Goal: Register for event/course

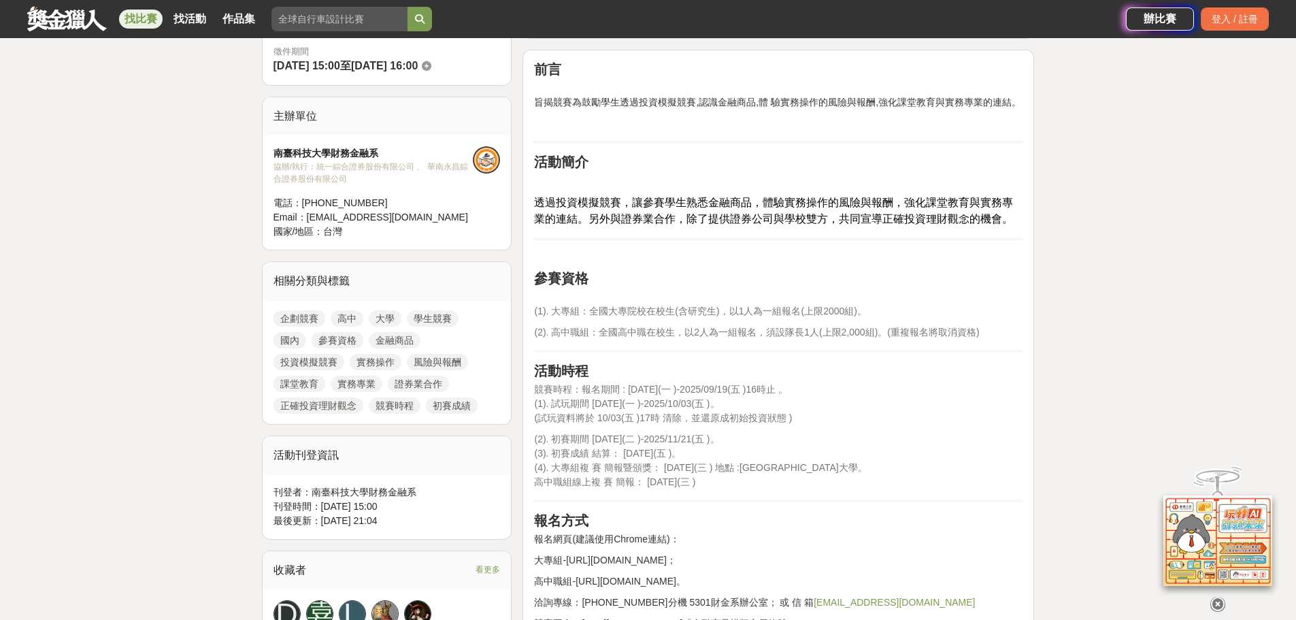
click at [732, 312] on span "(1). 大專組：全國大專院校在校生(含研究生)，以1人為一組報名(上限2000組)。" at bounding box center [700, 310] width 332 height 11
click at [728, 312] on span "(1). 大專組：全國大專院校在校生(含研究生)，以1人為一組報名(上限2000組)。" at bounding box center [700, 310] width 332 height 11
drag, startPoint x: 727, startPoint y: 314, endPoint x: 870, endPoint y: 313, distance: 142.8
click at [870, 313] on p "(1). 大專組：全國大專院校在校生(含研究生)，以1人為一組報名(上限2000組)。" at bounding box center [778, 304] width 488 height 29
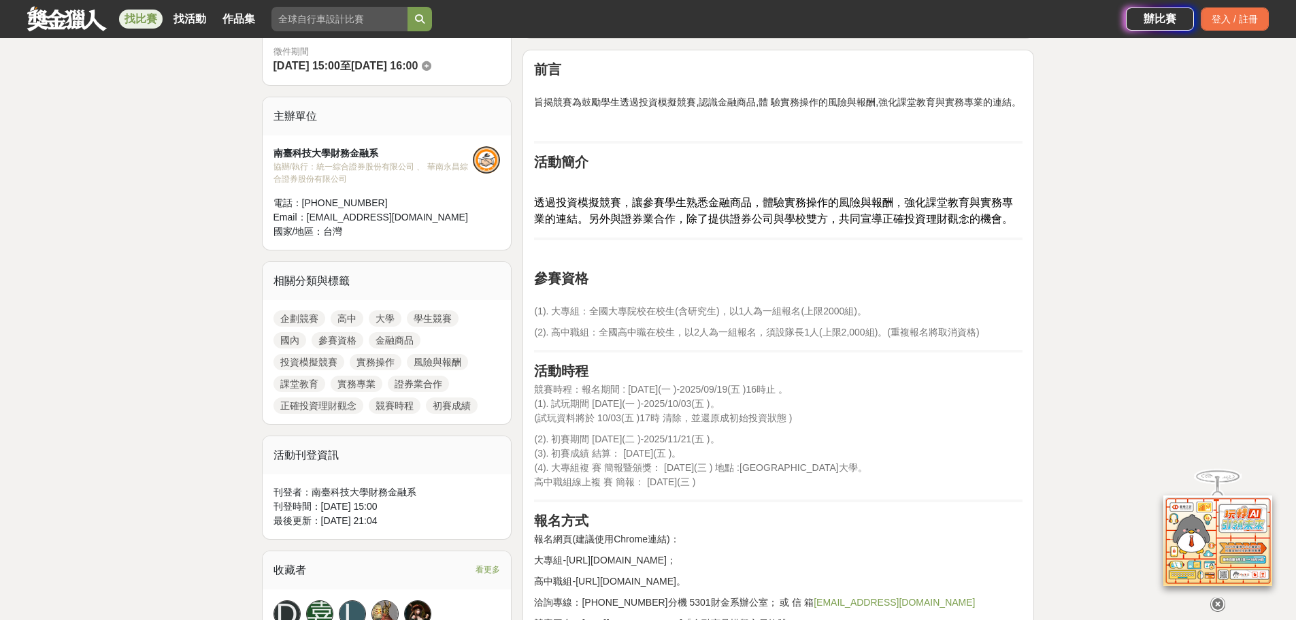
click at [624, 384] on span "競賽時程：報名期間 : 2025/09/01(一 )-2025/09/19(五 )16時止 。" at bounding box center [660, 389] width 253 height 11
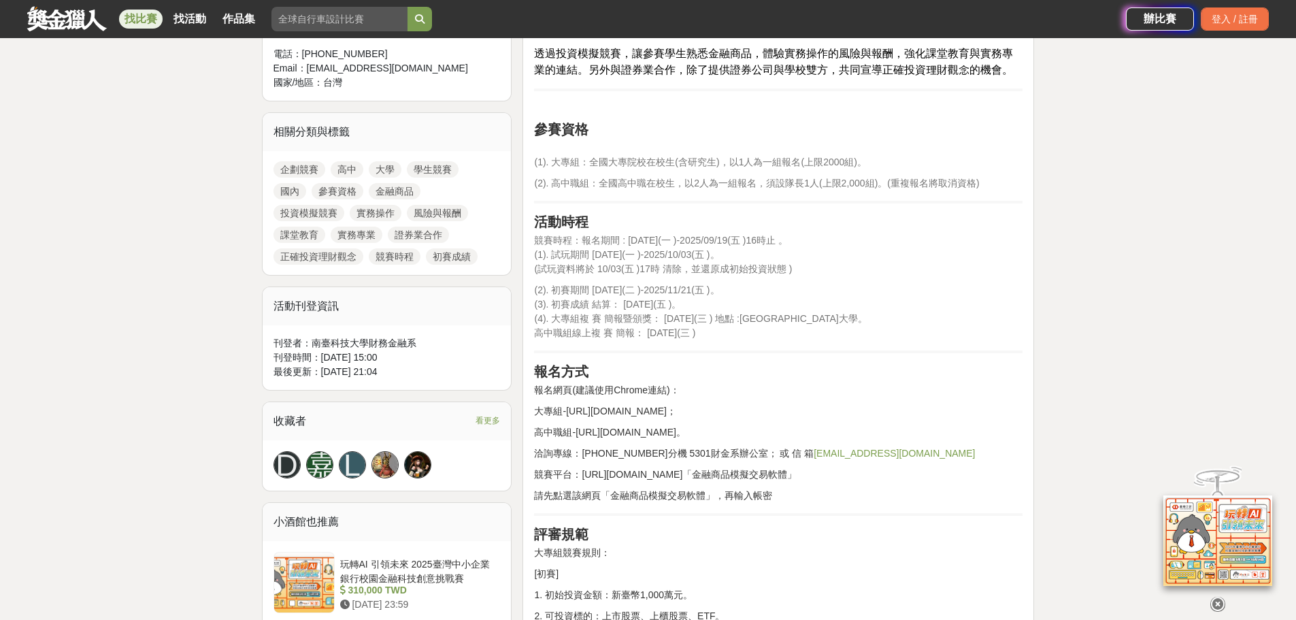
scroll to position [544, 0]
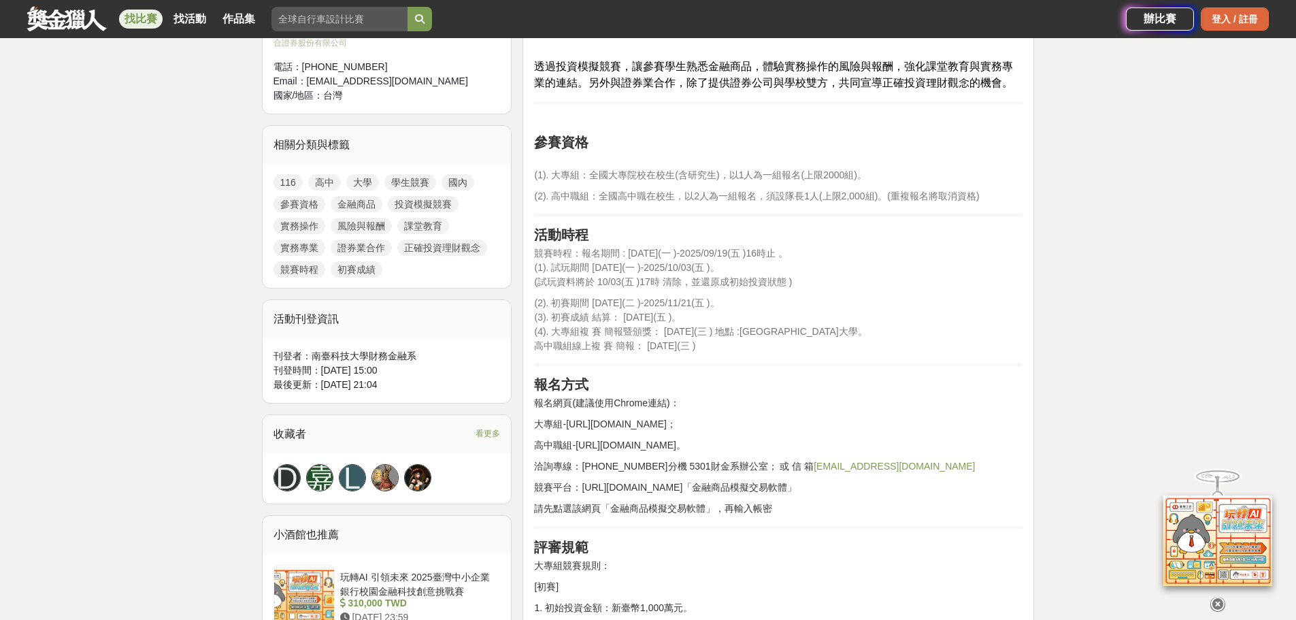
click at [1218, 20] on div "登入 / 註冊" at bounding box center [1234, 18] width 68 height 23
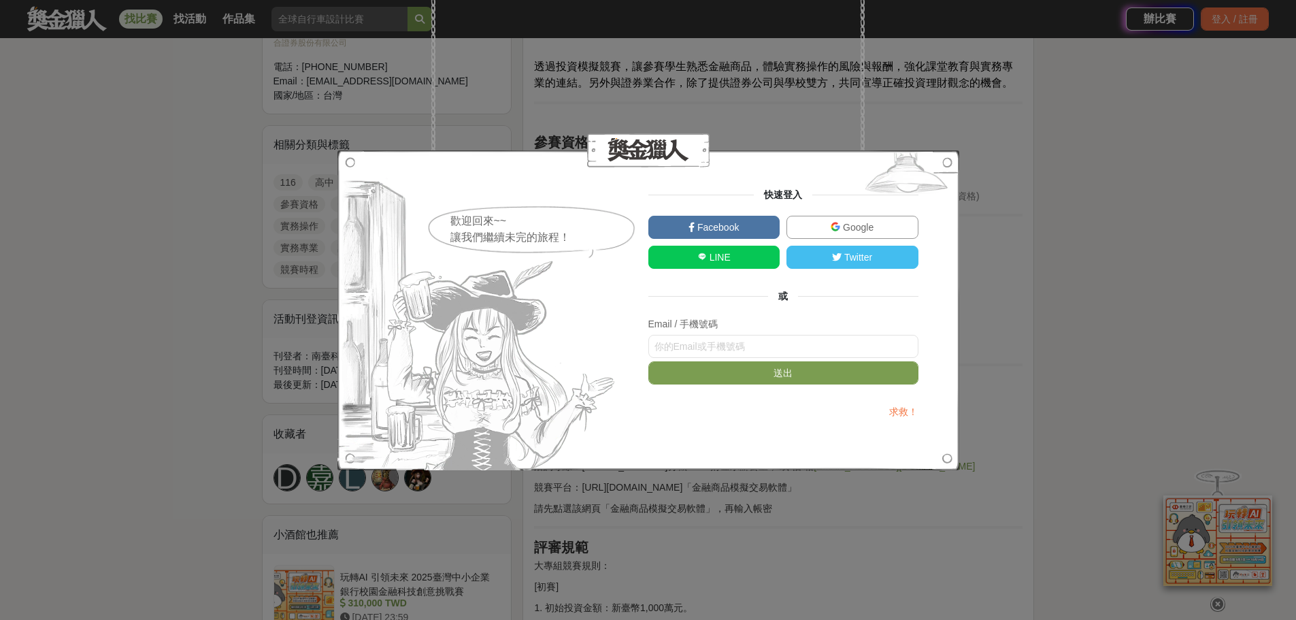
click at [860, 222] on span "Google" at bounding box center [856, 227] width 33 height 11
click at [868, 224] on span "Google" at bounding box center [856, 227] width 33 height 11
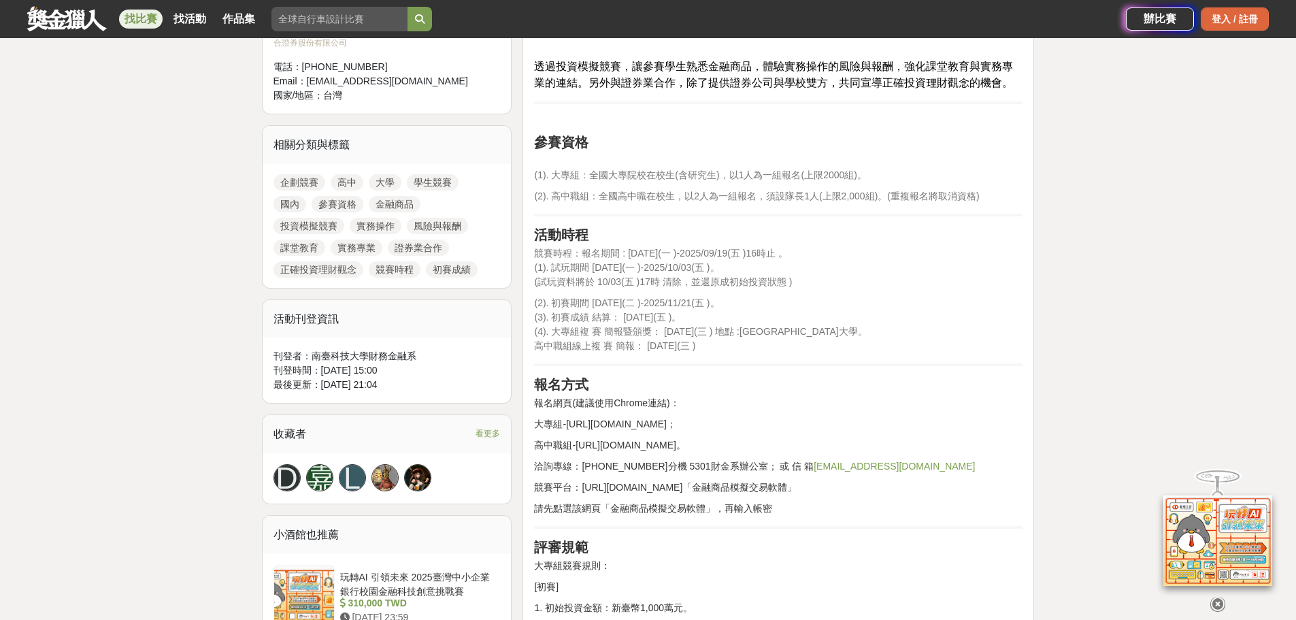
click at [1228, 14] on div "登入 / 註冊" at bounding box center [1234, 18] width 68 height 23
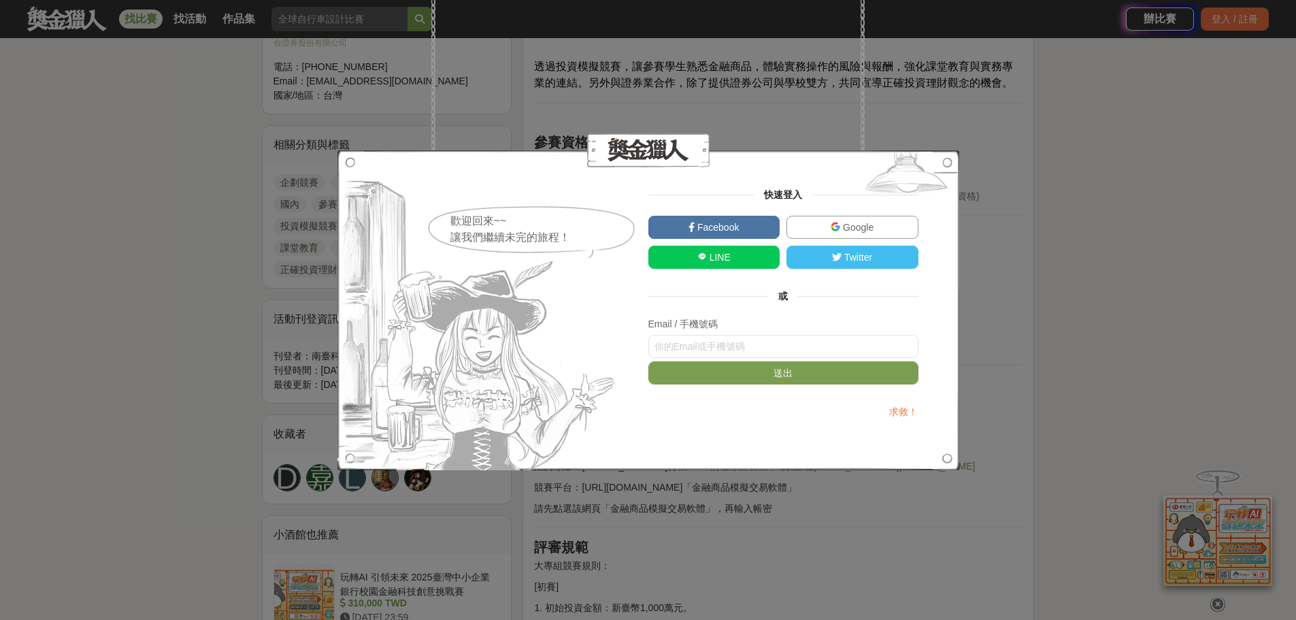
click at [850, 227] on span "Google" at bounding box center [856, 227] width 33 height 11
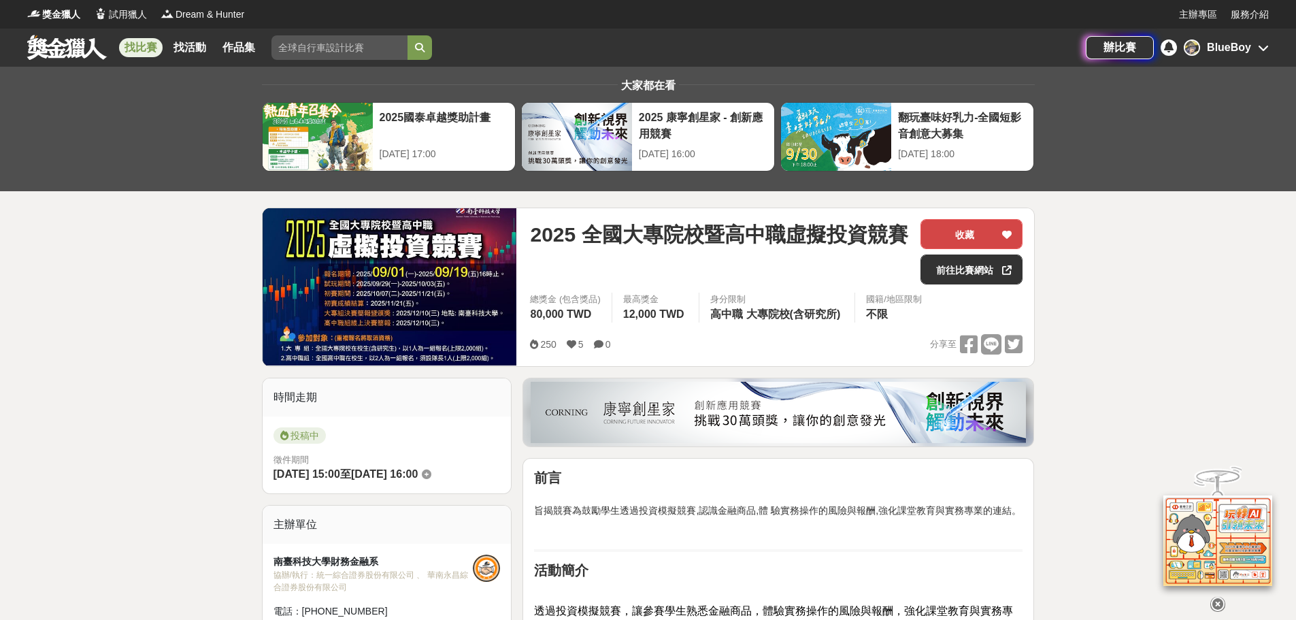
click at [977, 234] on button "收藏" at bounding box center [971, 234] width 102 height 30
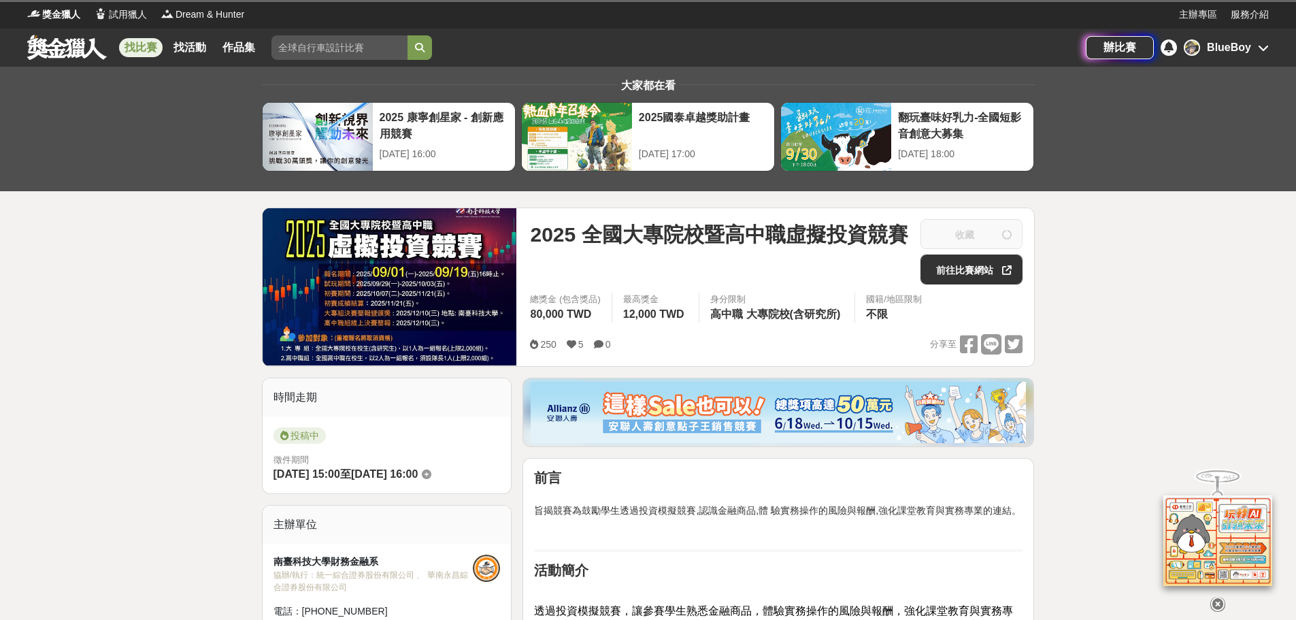
click at [1211, 54] on div "BlueBoy" at bounding box center [1229, 47] width 44 height 16
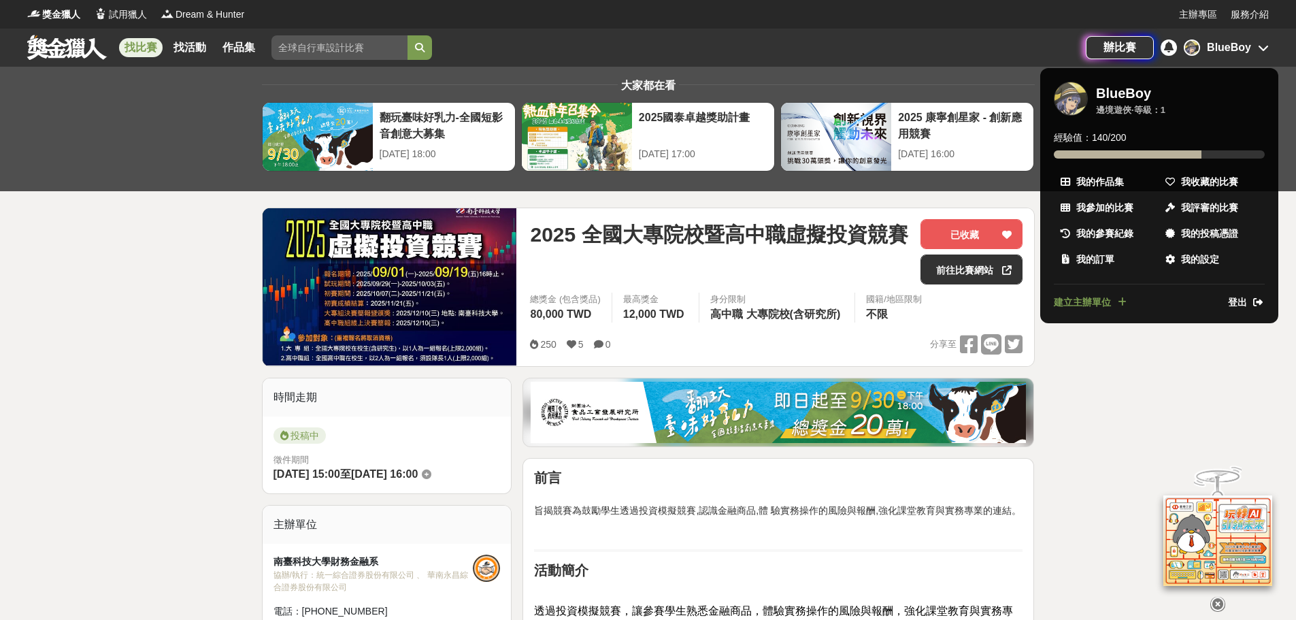
click at [167, 37] on div at bounding box center [648, 310] width 1296 height 620
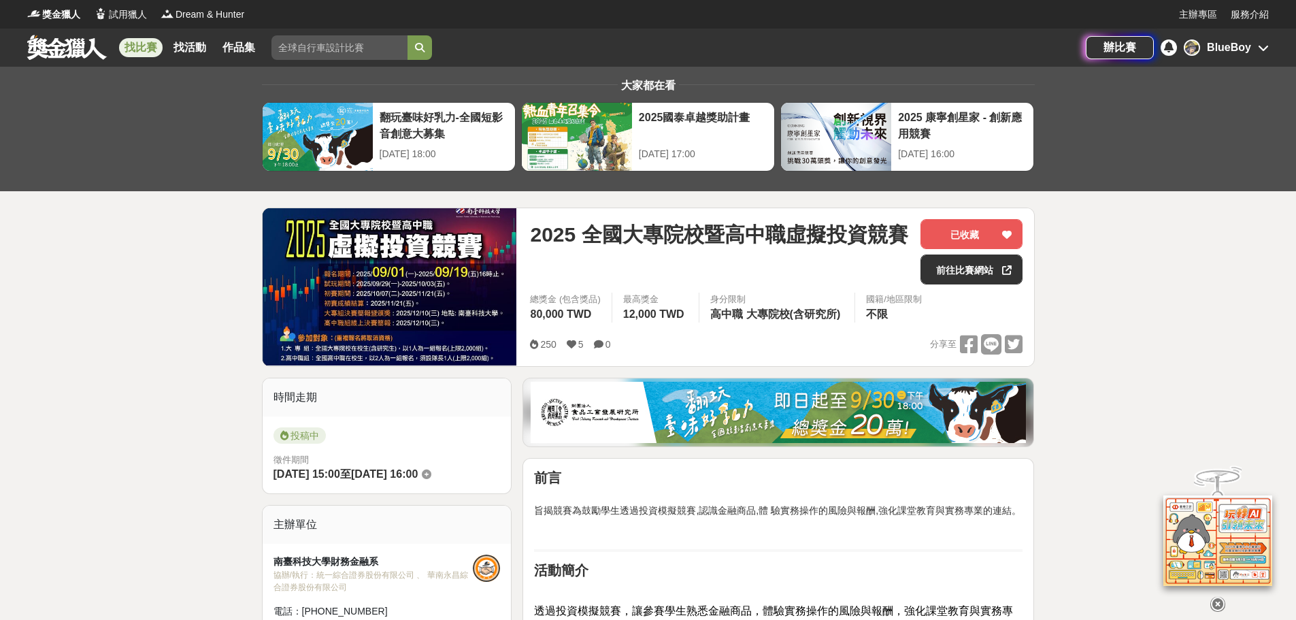
click at [150, 46] on link "找比賽" at bounding box center [141, 47] width 44 height 19
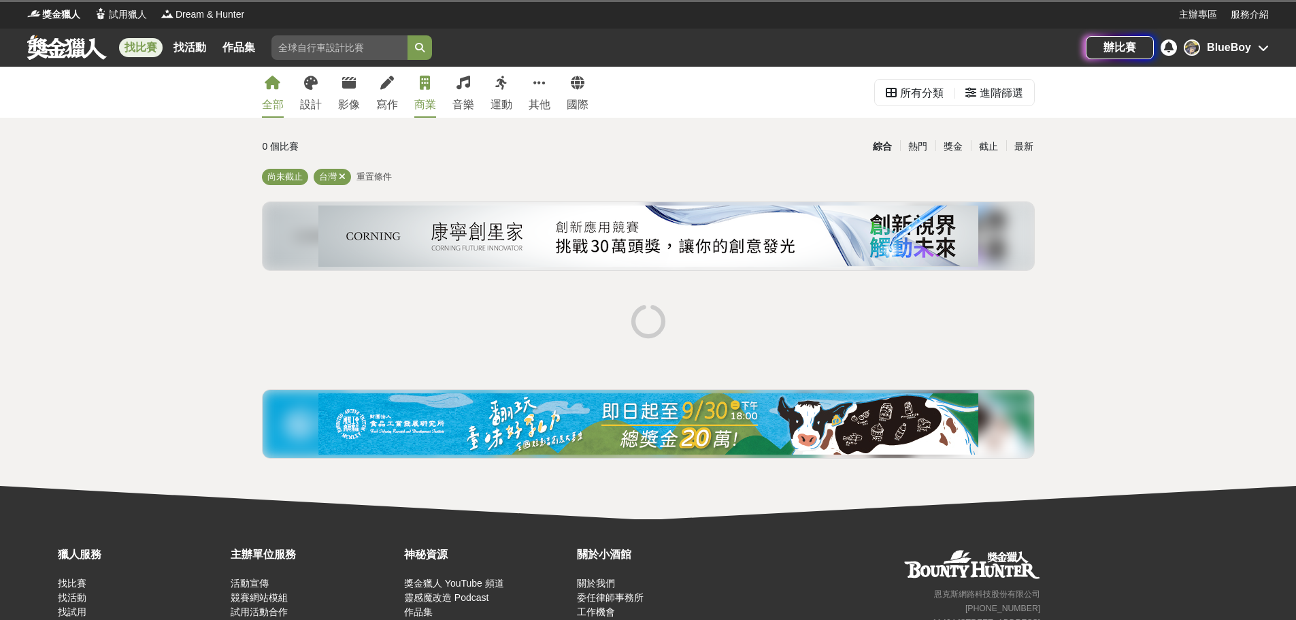
click at [431, 95] on link "商業" at bounding box center [425, 92] width 22 height 51
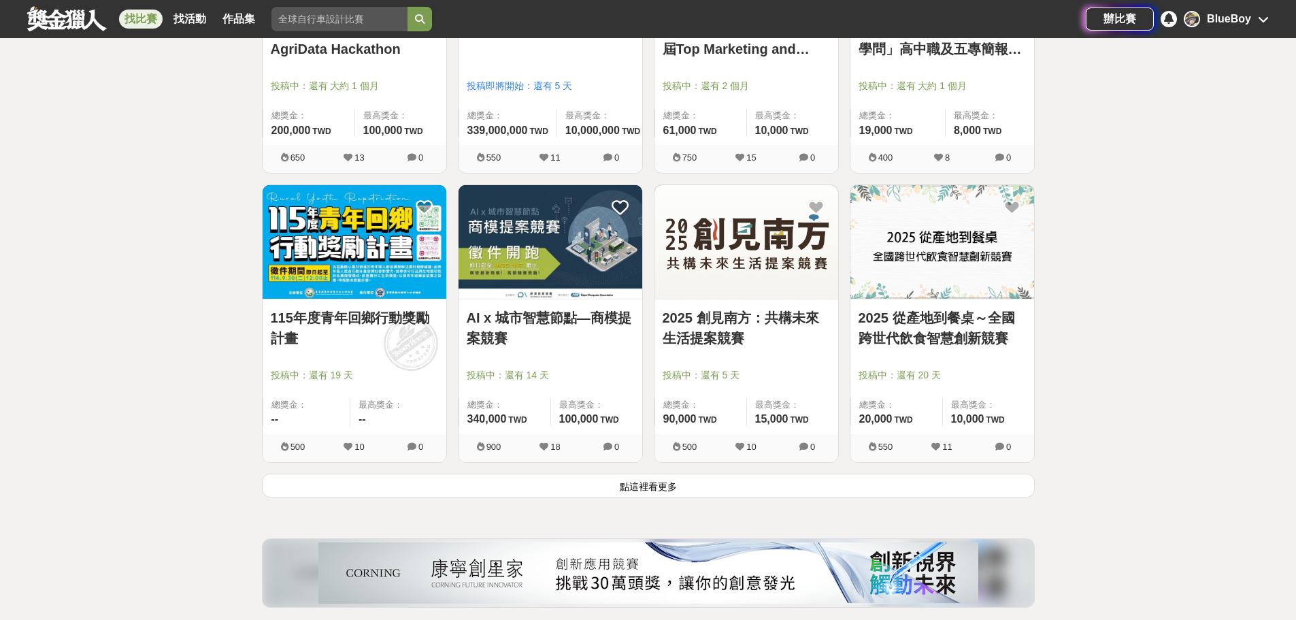
scroll to position [1564, 0]
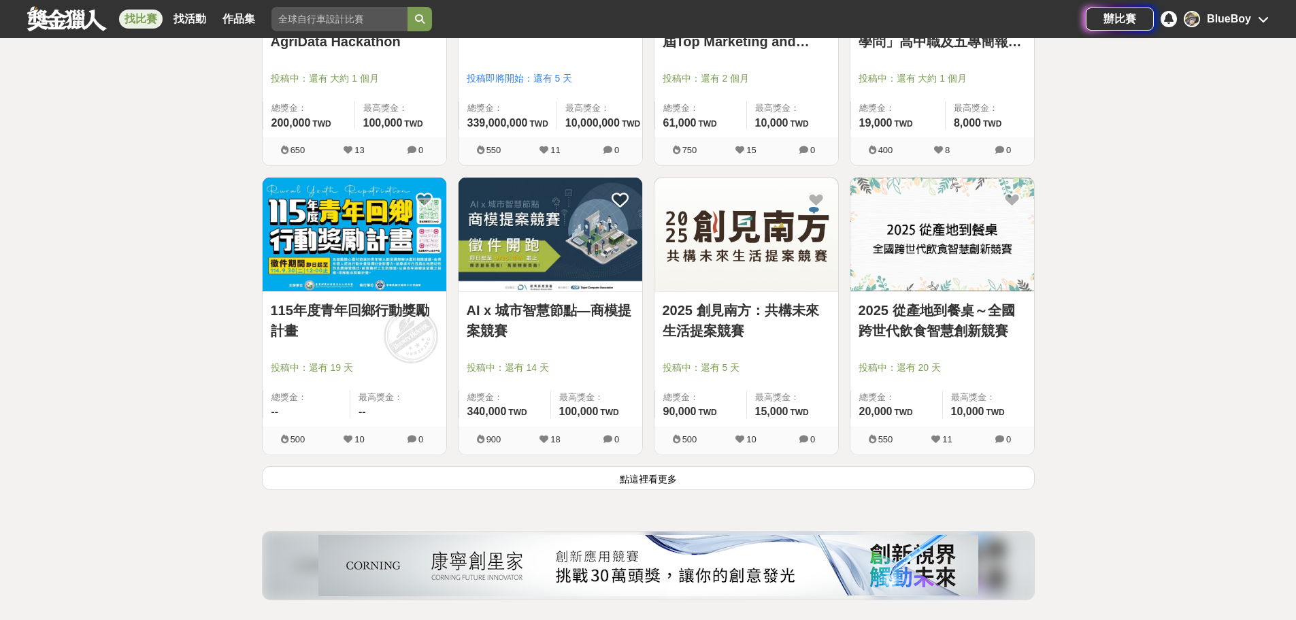
click at [552, 478] on button "點這裡看更多" at bounding box center [648, 478] width 773 height 24
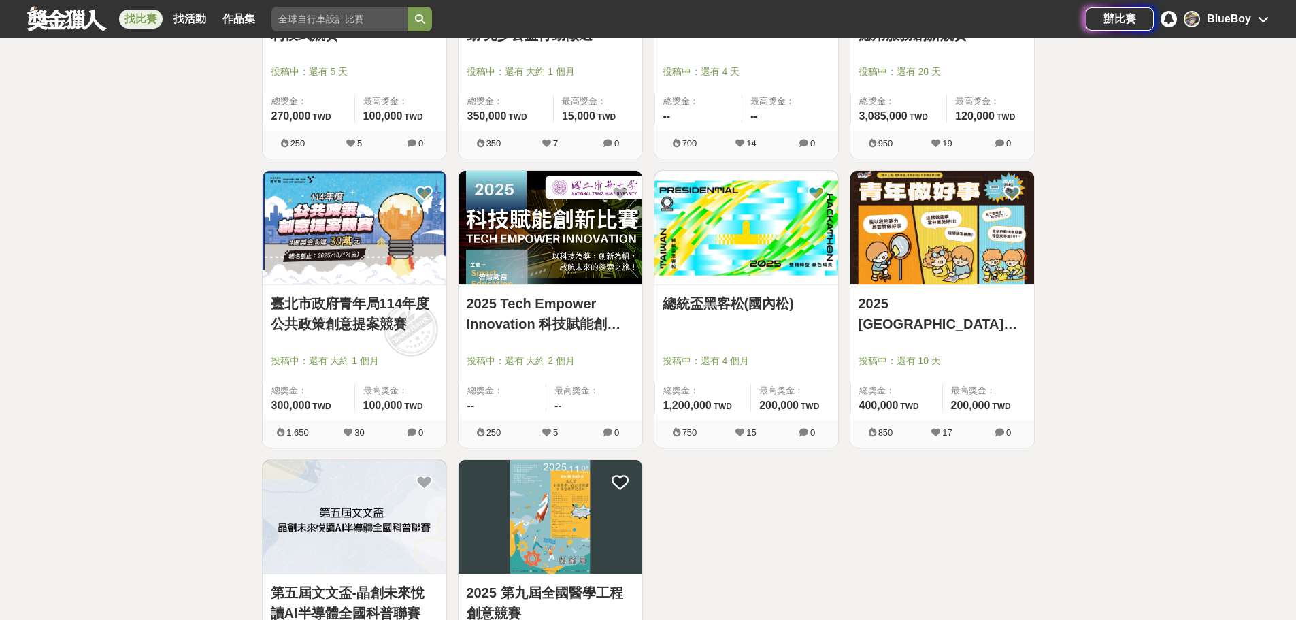
scroll to position [3061, 0]
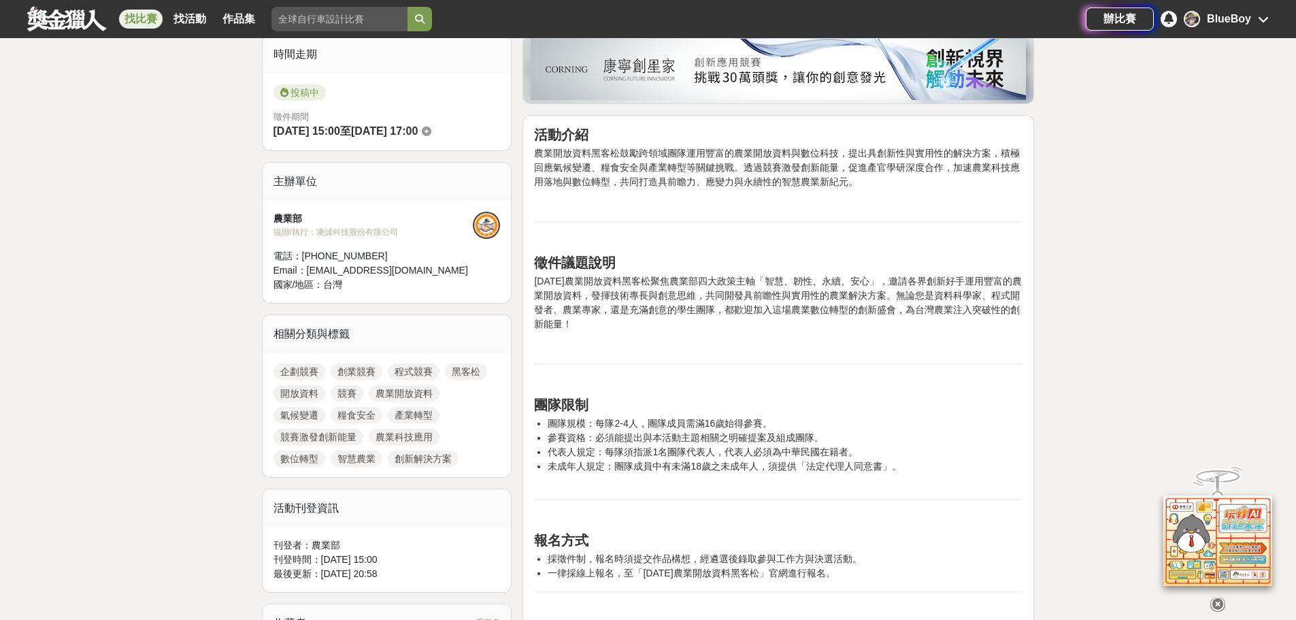
scroll to position [408, 0]
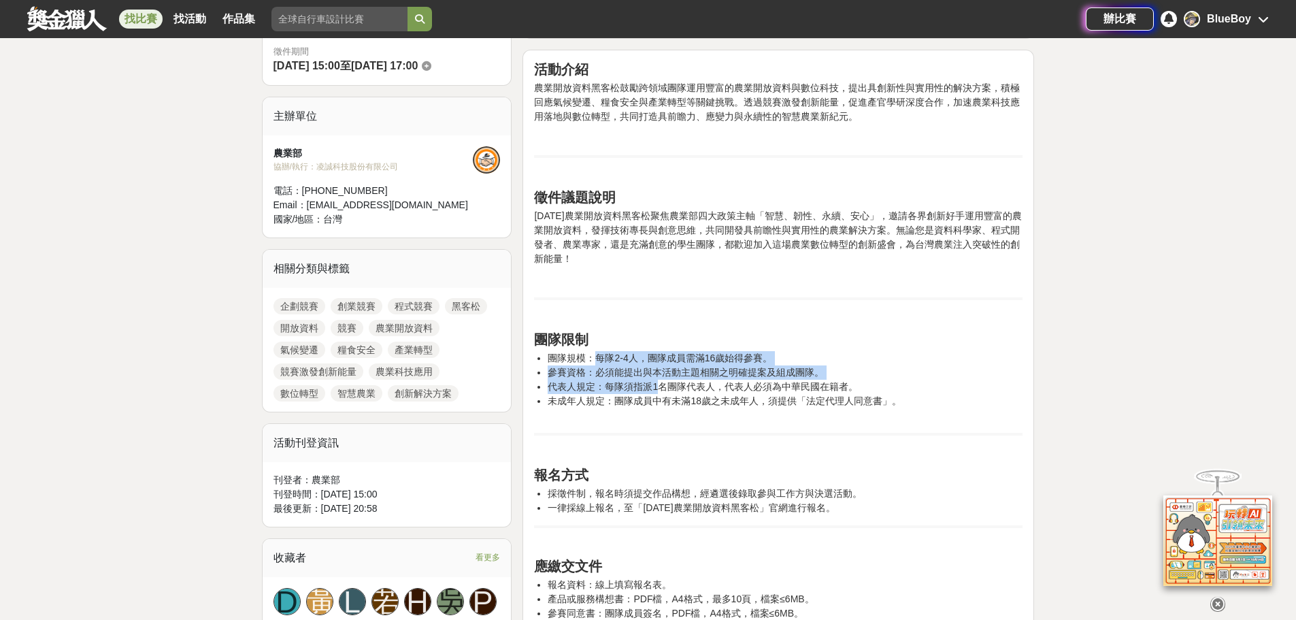
drag, startPoint x: 595, startPoint y: 356, endPoint x: 659, endPoint y: 390, distance: 72.7
click at [659, 390] on ul "團隊規模：每隊2-4人，團隊成員需滿16歲始得參賽。 參賽資格：必須能提出與本活動主題相關之明確提案及組成團隊。 代表人規定：每隊須指派1名團隊代表人，代表人…" at bounding box center [778, 386] width 488 height 71
click at [628, 369] on li "參賽資格：必須能提出與本活動主題相關之明確提案及組成團隊。" at bounding box center [785, 372] width 475 height 14
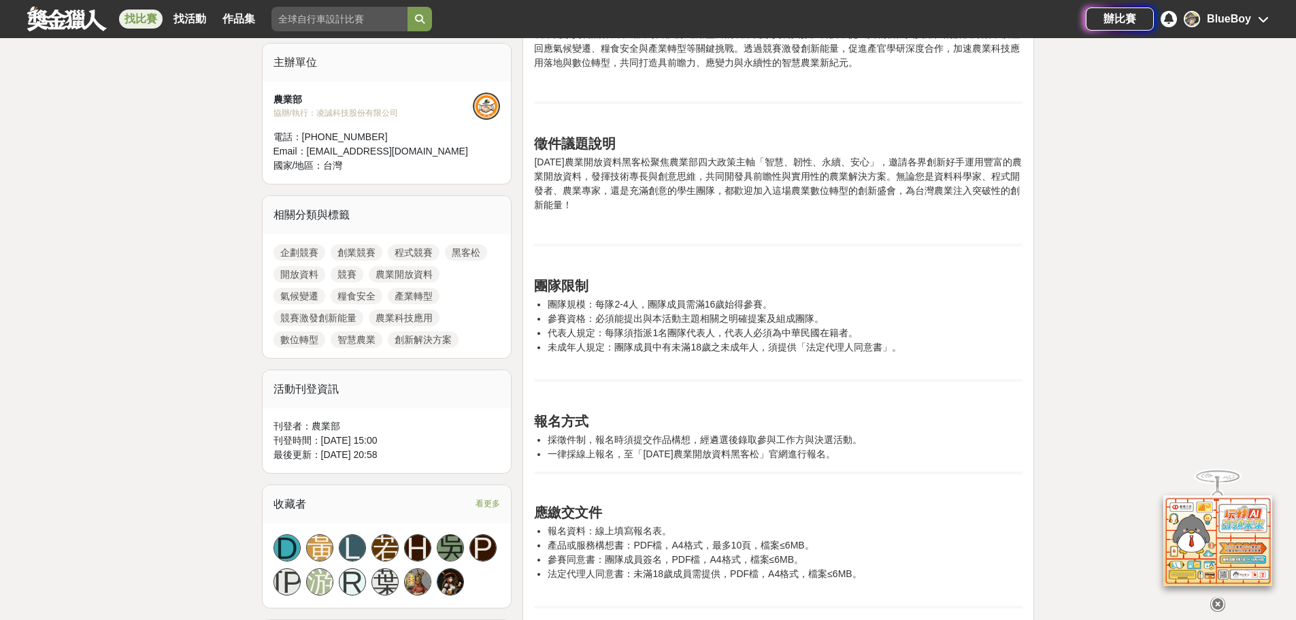
scroll to position [544, 0]
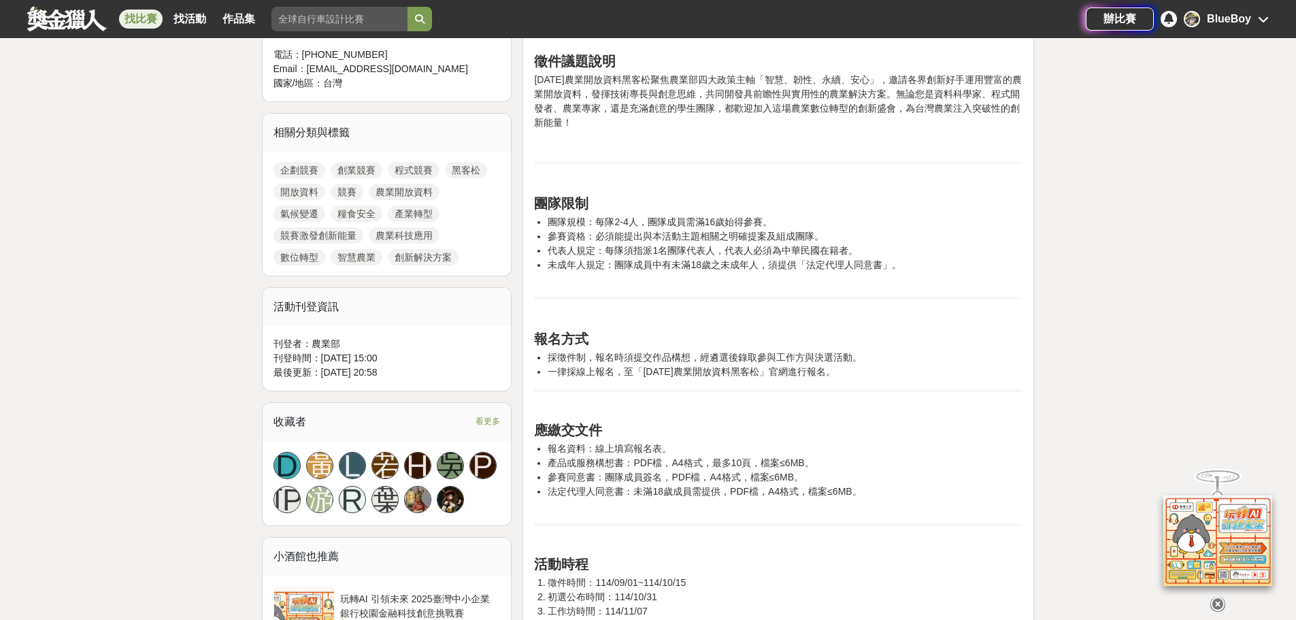
click at [579, 363] on li "採徵件制，報名時須提交作品構想，經遴選後錄取參與工作方與決選活動。" at bounding box center [785, 357] width 475 height 14
click at [678, 380] on div "活動介紹 農業開放資料黑客松鼓勵跨領域團隊運用豐富的農業開放資料與數位科技，提出具創新性與實用性的解決方案，積極回應氣候變遷、糧食安全與產業轉型等關鍵挑戰。透…" at bounding box center [778, 475] width 488 height 1100
click at [671, 380] on div "活動介紹 農業開放資料黑客松鼓勵跨領域團隊運用豐富的農業開放資料與數位科技，提出具創新性與實用性的解決方案，積極回應氣候變遷、糧食安全與產業轉型等關鍵挑戰。透…" at bounding box center [778, 475] width 488 height 1100
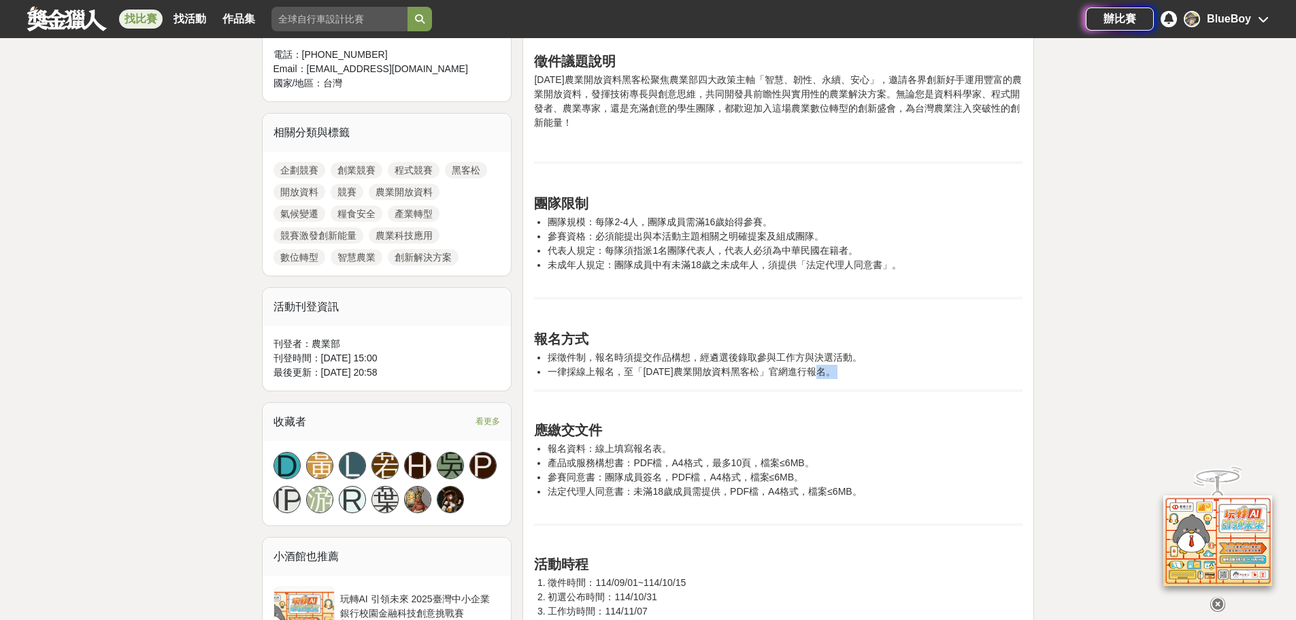
click at [671, 380] on div "活動介紹 農業開放資料黑客松鼓勵跨領域團隊運用豐富的農業開放資料與數位科技，提出具創新性與實用性的解決方案，積極回應氣候變遷、糧食安全與產業轉型等關鍵挑戰。透…" at bounding box center [778, 475] width 488 height 1100
click at [671, 377] on li "一律採線上報名，至「114年農業開放資料黑客松」官網進行報名。" at bounding box center [785, 372] width 475 height 14
click at [707, 396] on div "活動介紹 農業開放資料黑客松鼓勵跨領域團隊運用豐富的農業開放資料與數位科技，提出具創新性與實用性的解決方案，積極回應氣候變遷、糧食安全與產業轉型等關鍵挑戰。透…" at bounding box center [778, 475] width 488 height 1100
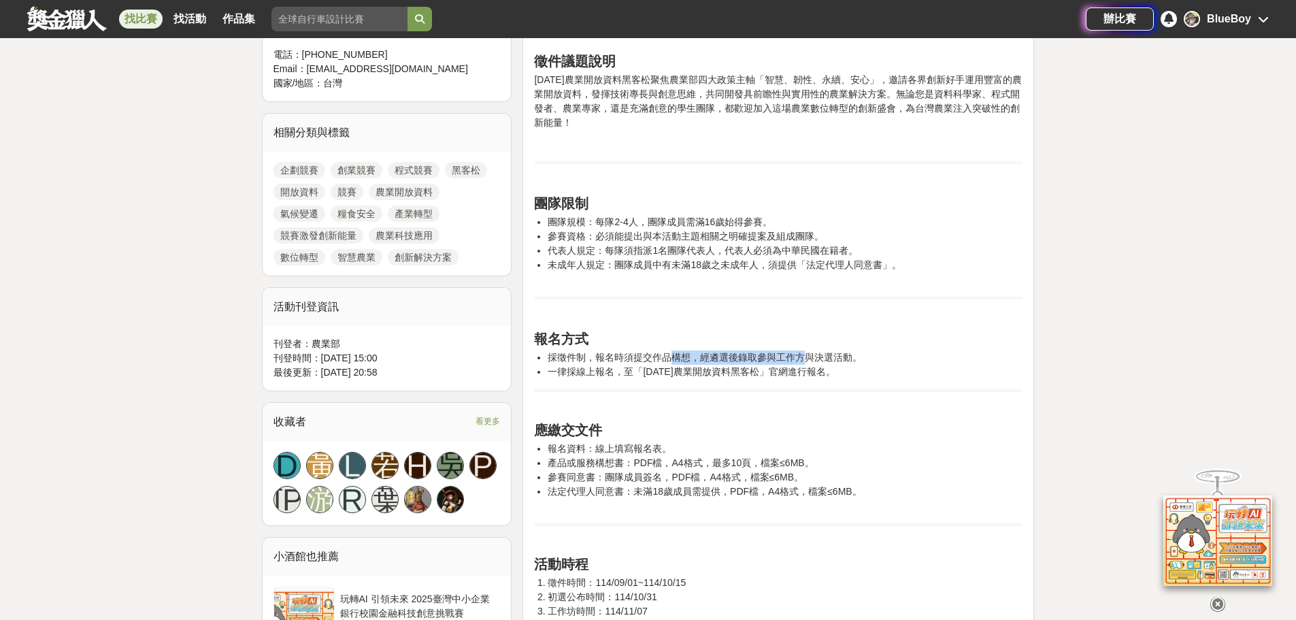
drag, startPoint x: 684, startPoint y: 354, endPoint x: 809, endPoint y: 359, distance: 125.2
click at [809, 359] on li "採徵件制，報名時須提交作品構想，經遴選後錄取參與工作方與決選活動。" at bounding box center [785, 357] width 475 height 14
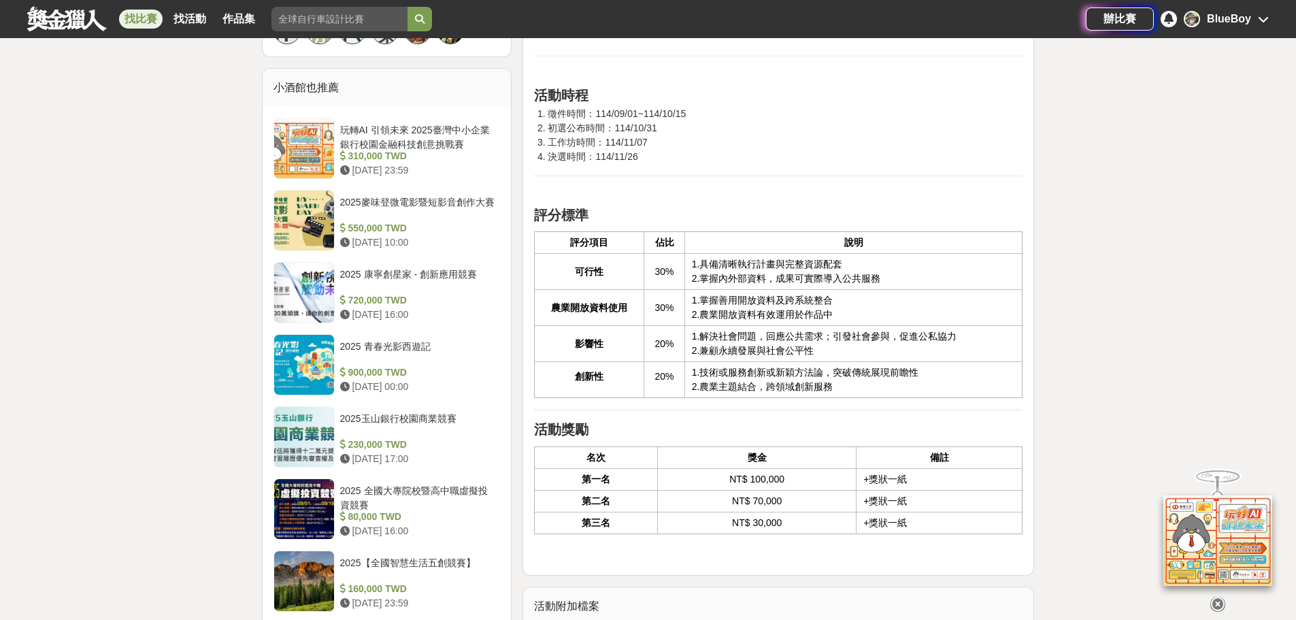
scroll to position [1020, 0]
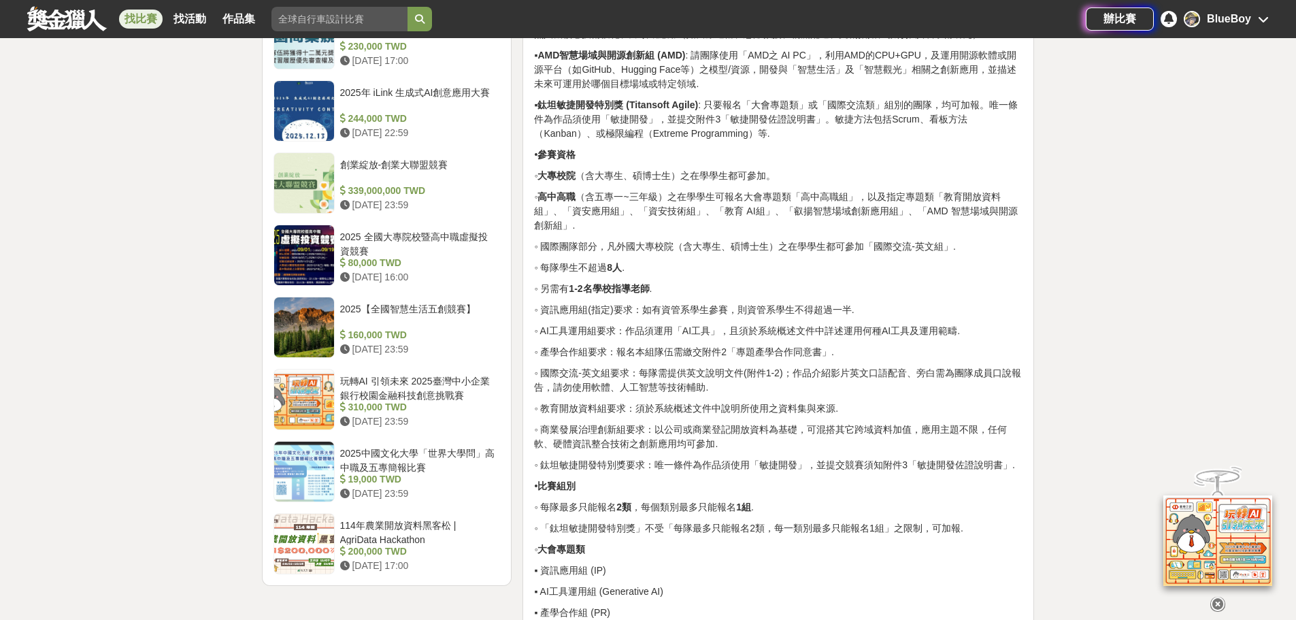
scroll to position [1564, 0]
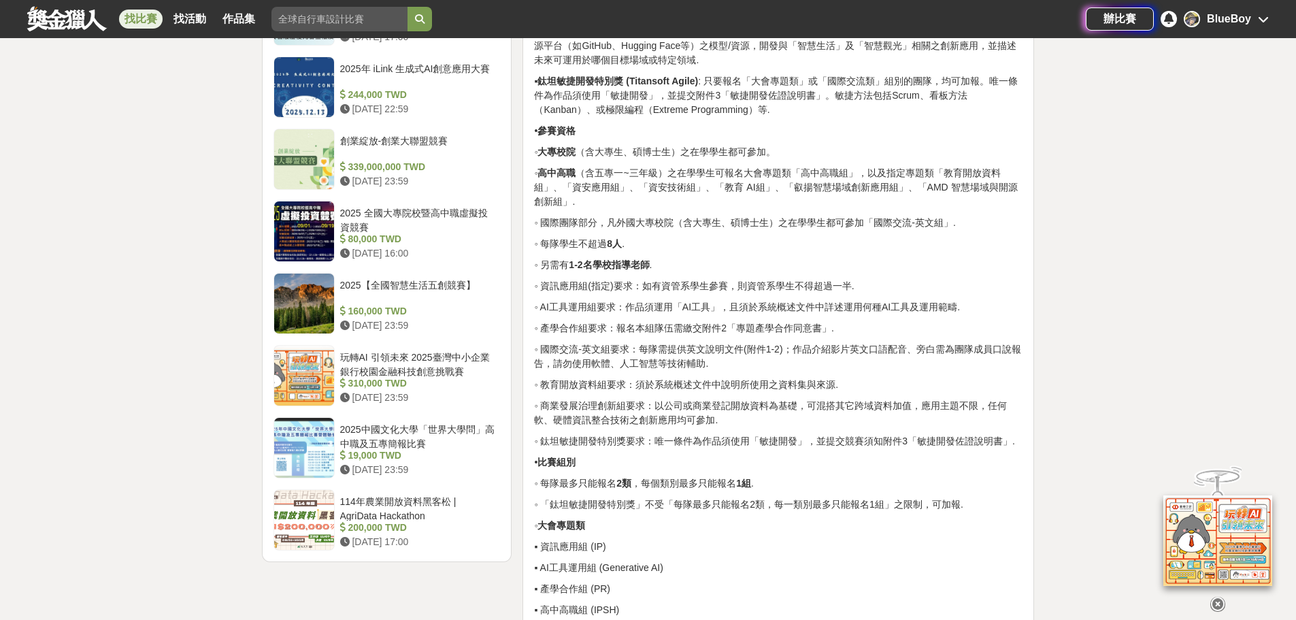
click at [599, 305] on p "◦ AI工具運用組要求：作品須運用「AI工具」，且須於系統概述文件中詳述運用何種AI工具及運用範疇." at bounding box center [778, 307] width 488 height 14
click at [686, 344] on p "◦ 國際交流-英文組要求：每隊需提供英文說明文件(附件1-2)；作品介紹影片英文口語配音、旁白需為團隊成員口說報告，請勿使用軟體、人工智慧等技術輔助." at bounding box center [778, 356] width 488 height 29
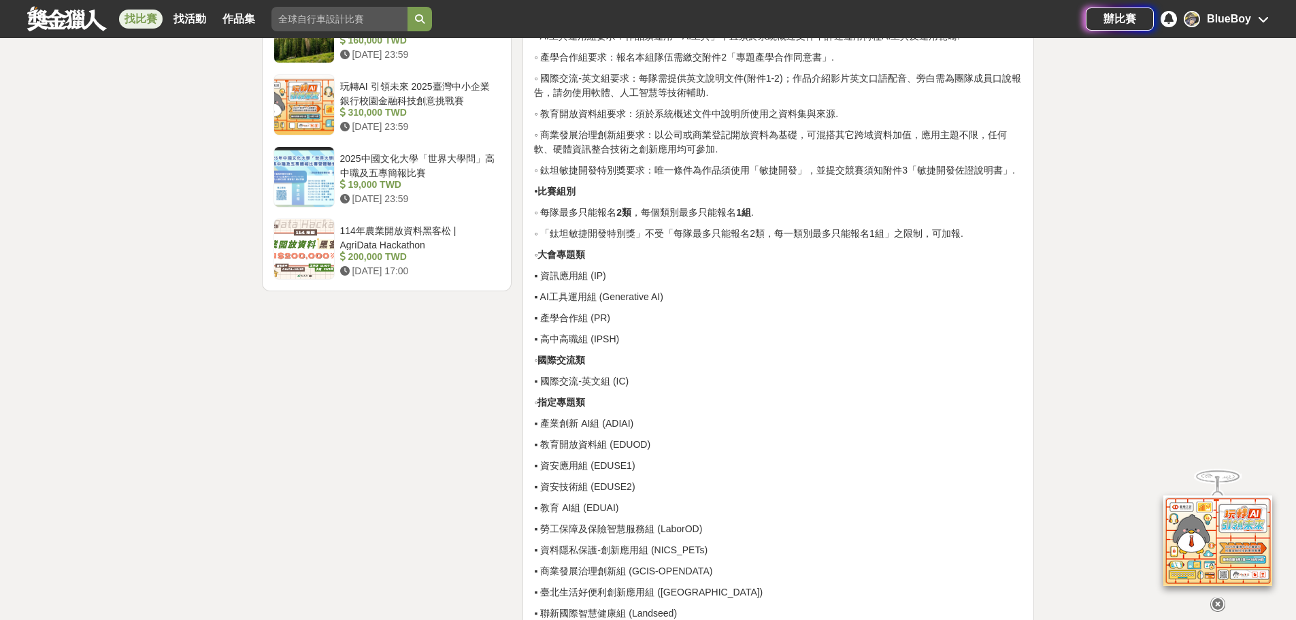
scroll to position [1836, 0]
drag, startPoint x: 563, startPoint y: 245, endPoint x: 867, endPoint y: 243, distance: 304.0
click at [865, 239] on p "◦ 「鈦坦敏捷開發特別獎」不受「每隊最多只能報名2類，每一類別最多只能報名1組」之限制，可加報." at bounding box center [778, 232] width 488 height 14
click at [843, 239] on p "◦ 「鈦坦敏捷開發特別獎」不受「每隊最多只能報名2類，每一類別最多只能報名1組」之限制，可加報." at bounding box center [778, 232] width 488 height 14
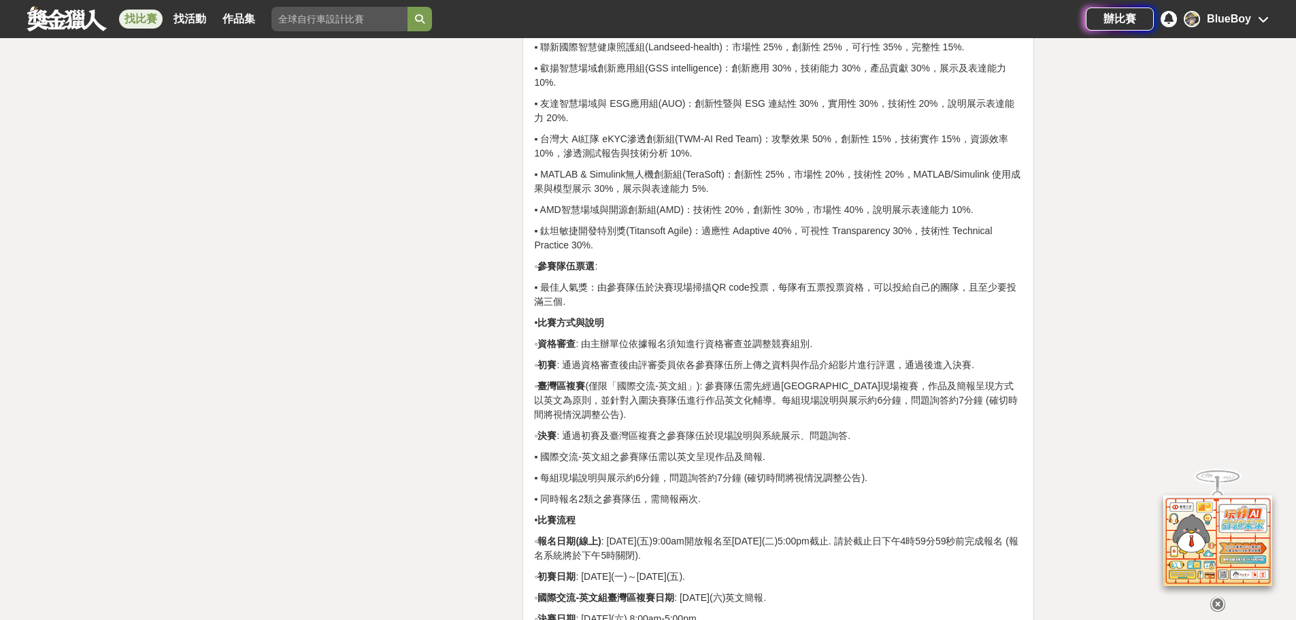
scroll to position [4965, 0]
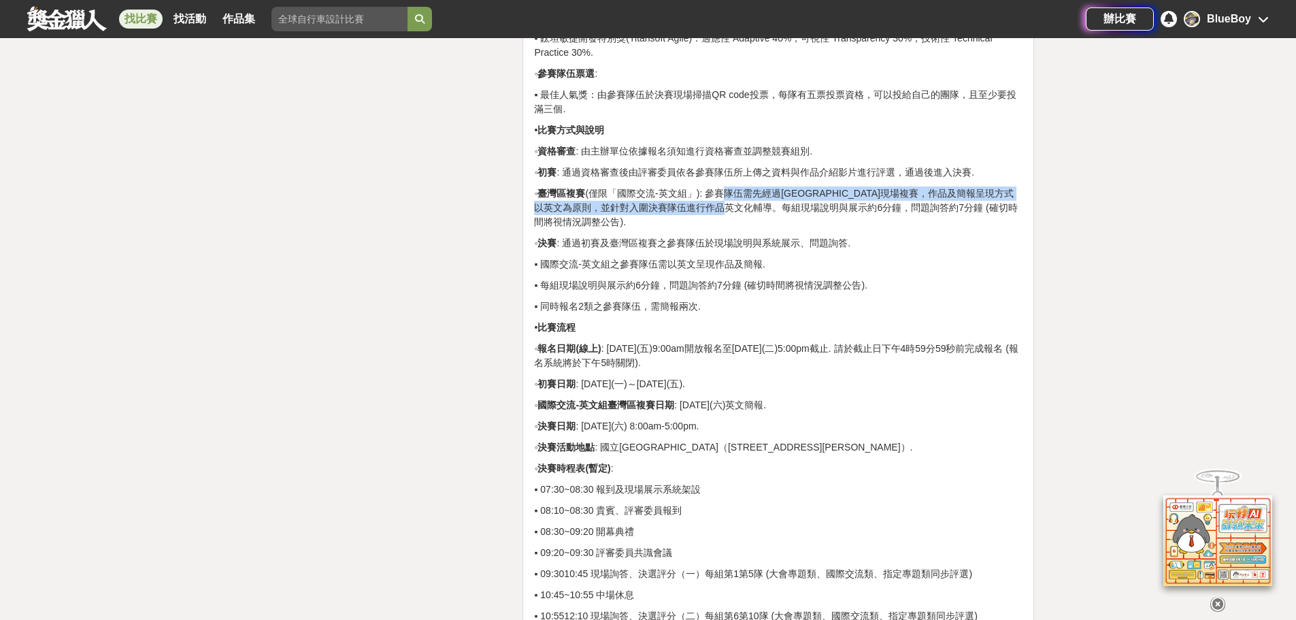
drag, startPoint x: 732, startPoint y: 269, endPoint x: 796, endPoint y: 281, distance: 65.8
click at [796, 229] on p "◦ 臺灣區複賽 (僅限「國際交流-英文組」): 參賽隊伍需先經過[GEOGRAPHIC_DATA]現場複賽，作品及簡報呈現方式以英文為原則，並針對入圍決賽隊伍…" at bounding box center [778, 207] width 488 height 43
click at [767, 229] on p "◦ 臺灣區複賽 (僅限「國際交流-英文組」): 參賽隊伍需先經過[GEOGRAPHIC_DATA]現場複賽，作品及簡報呈現方式以英文為原則，並針對入圍決賽隊伍…" at bounding box center [778, 207] width 488 height 43
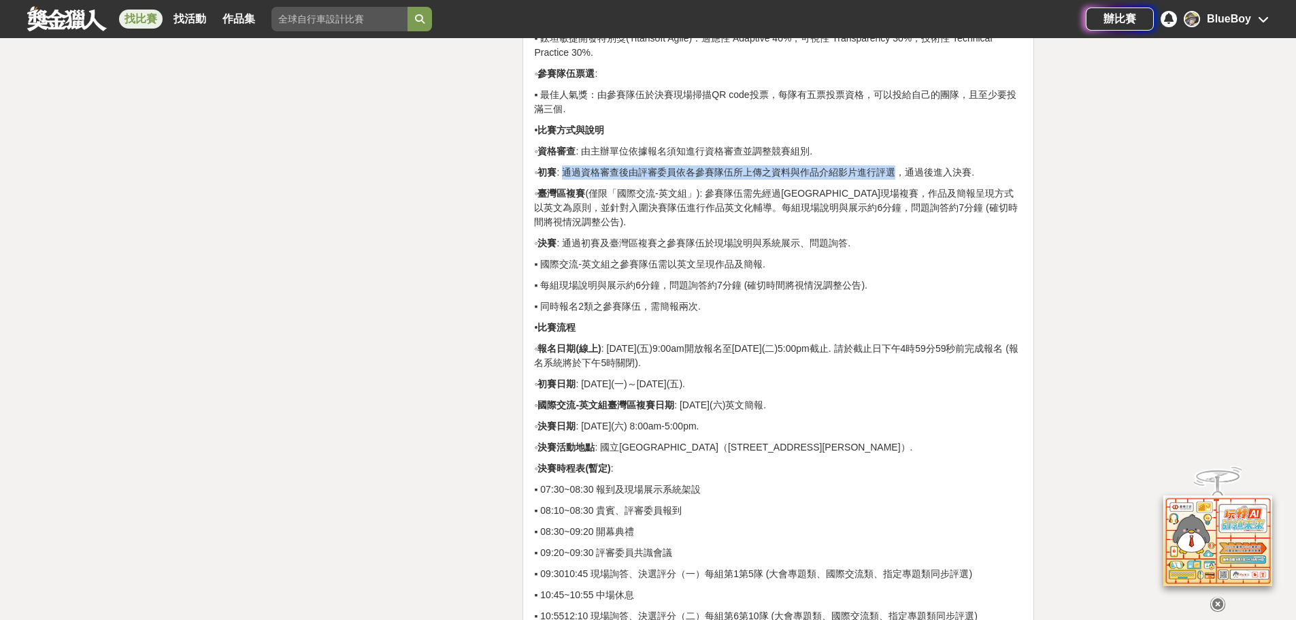
drag, startPoint x: 590, startPoint y: 243, endPoint x: 911, endPoint y: 241, distance: 321.7
click at [911, 180] on p "◦ 初賽 : 通過資格審查後由評審委員依各參賽隊伍所上傳之資料與作品介紹影片進行評選，通過後進入決賽." at bounding box center [778, 172] width 488 height 14
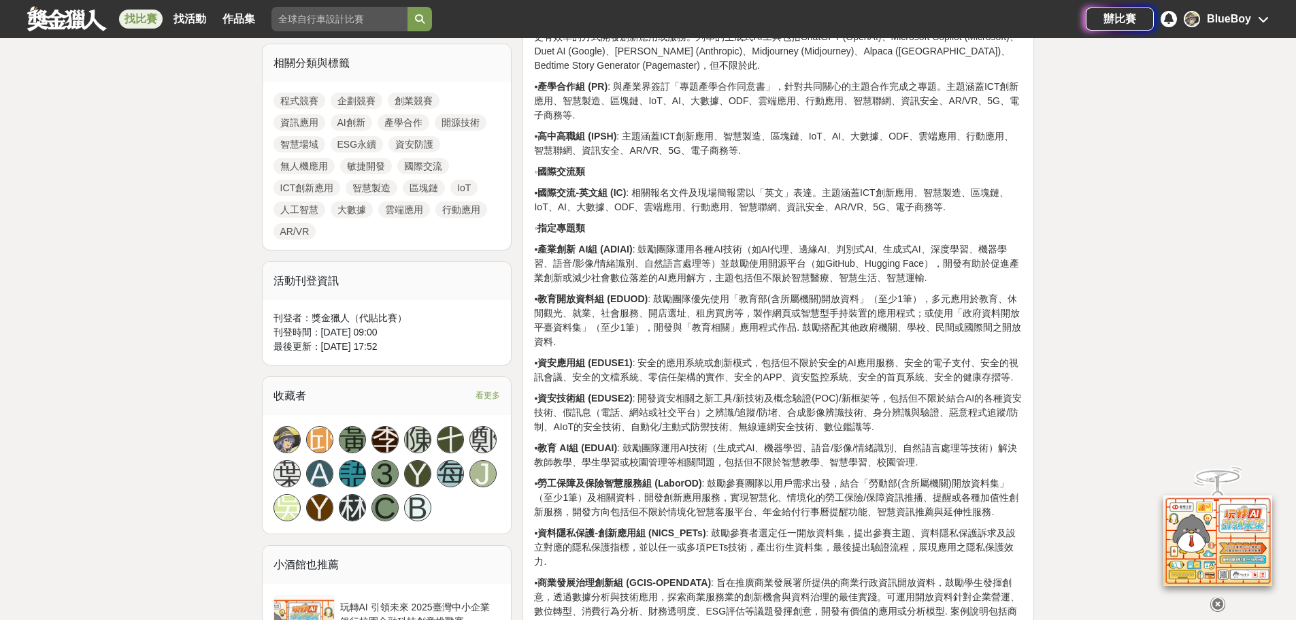
scroll to position [748, 0]
